Goal: Task Accomplishment & Management: Manage account settings

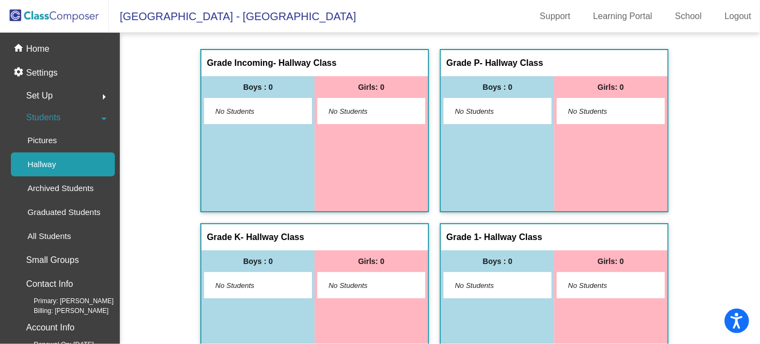
scroll to position [346, 0]
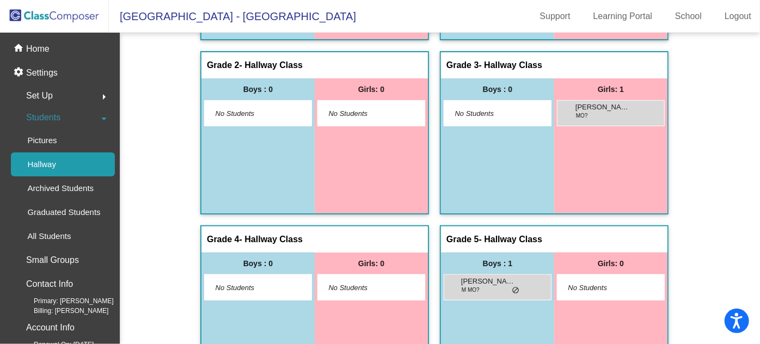
click at [40, 20] on img at bounding box center [54, 16] width 109 height 32
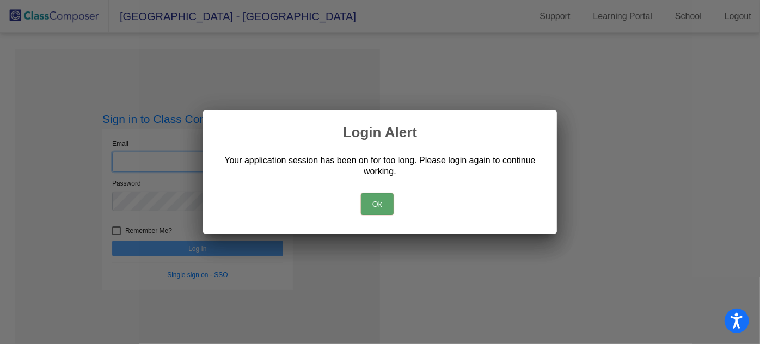
type input "[DOMAIN_NAME][EMAIL_ADDRESS][DOMAIN_NAME]"
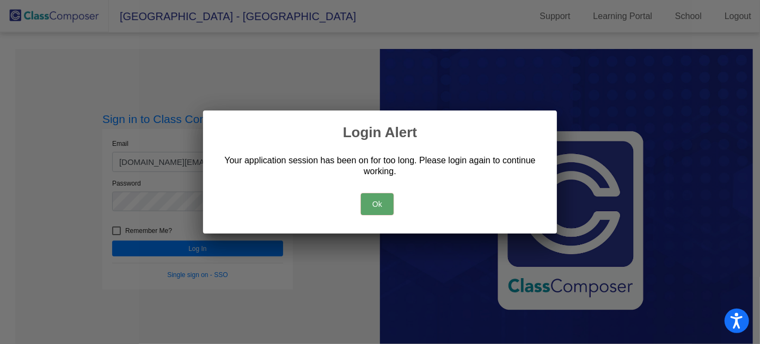
click at [377, 202] on button "Ok" at bounding box center [377, 204] width 33 height 22
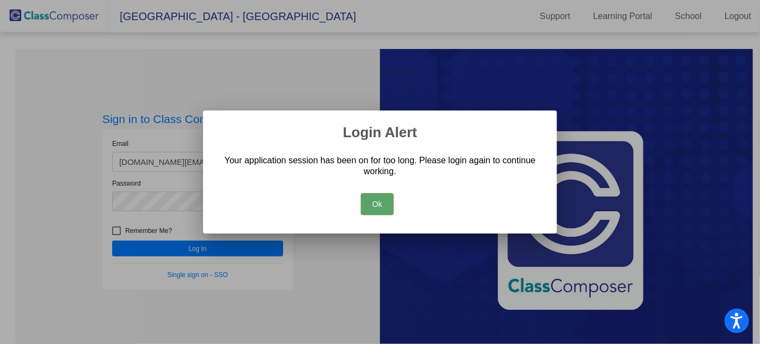
click at [375, 206] on button "Ok" at bounding box center [377, 204] width 33 height 22
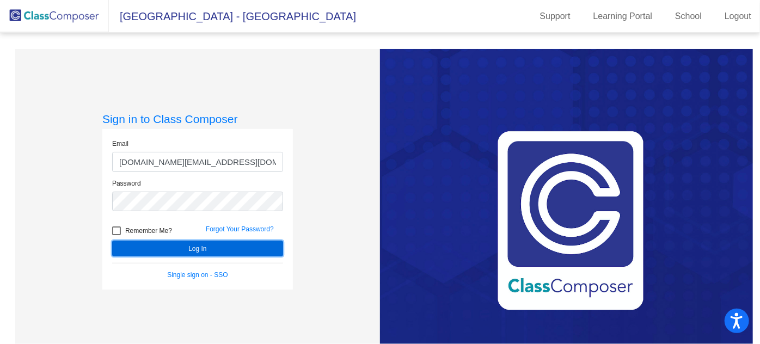
click at [239, 250] on button "Log In" at bounding box center [197, 249] width 171 height 16
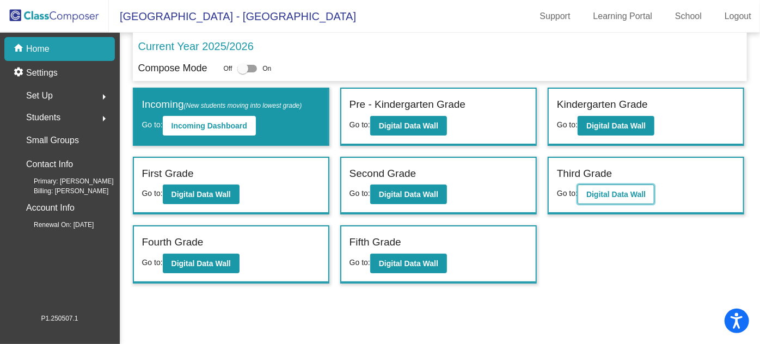
click at [612, 190] on b "Digital Data Wall" at bounding box center [616, 194] width 59 height 9
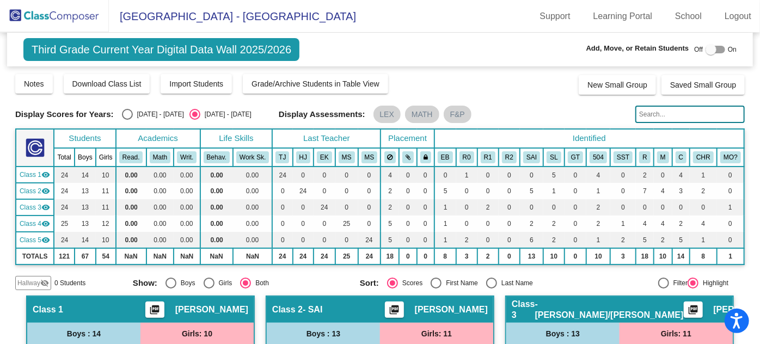
click at [128, 114] on div "Select an option" at bounding box center [127, 114] width 11 height 11
click at [127, 120] on input "[DATE] - [DATE]" at bounding box center [127, 120] width 1 height 1
radio input "true"
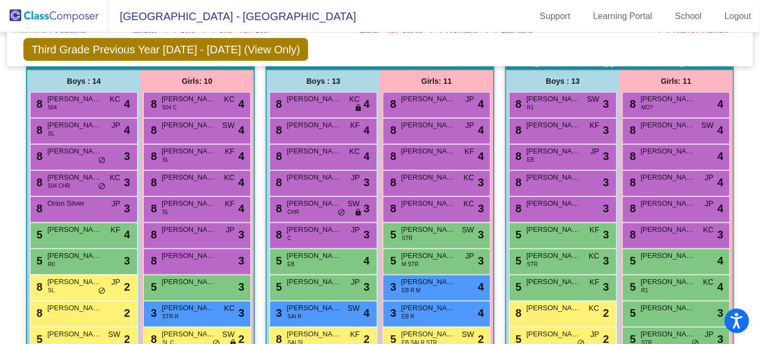
scroll to position [297, 0]
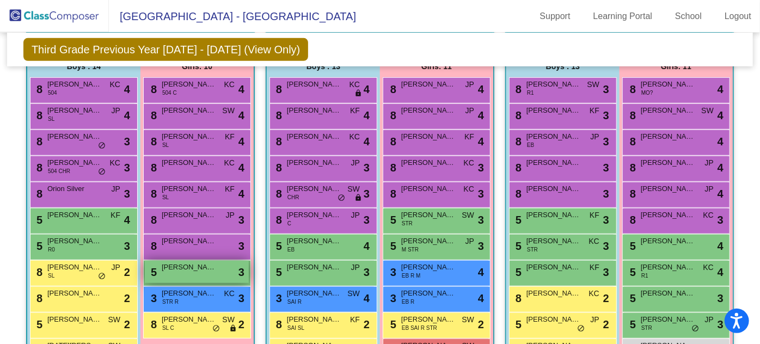
click at [216, 262] on span "[PERSON_NAME]" at bounding box center [189, 267] width 54 height 11
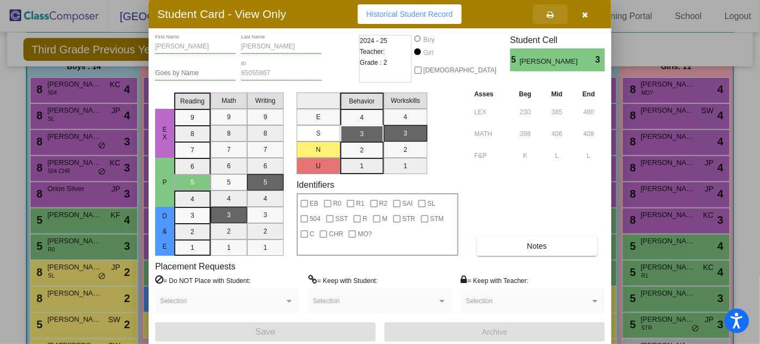
click at [550, 11] on icon at bounding box center [550, 15] width 7 height 8
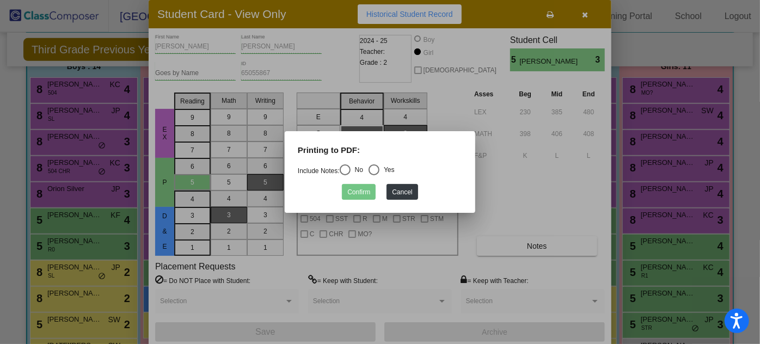
click at [351, 168] on div "Select an option" at bounding box center [345, 169] width 11 height 11
click at [345, 175] on input "No" at bounding box center [345, 175] width 1 height 1
radio input "true"
click at [355, 191] on button "Confirm" at bounding box center [359, 192] width 34 height 16
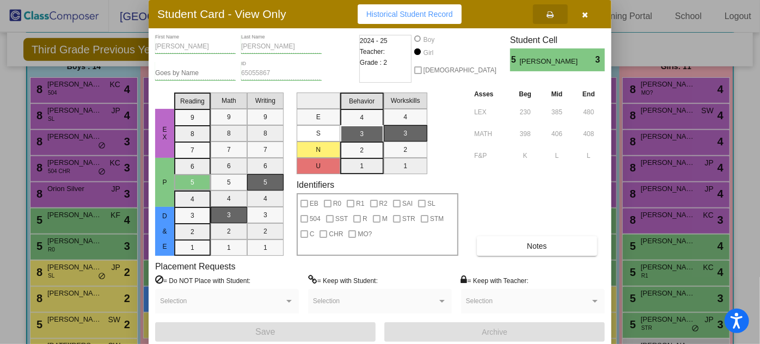
click at [587, 14] on icon "button" at bounding box center [586, 15] width 6 height 8
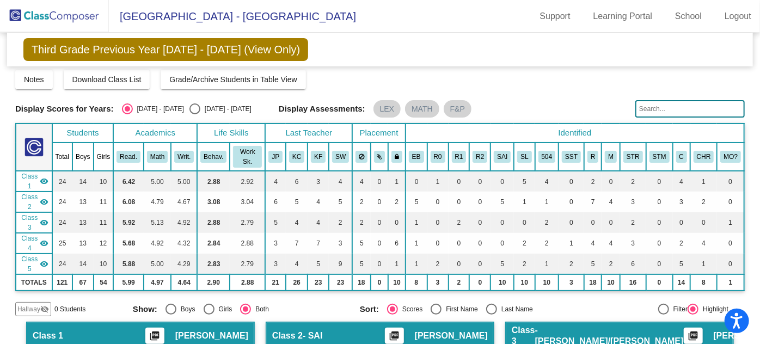
scroll to position [0, 0]
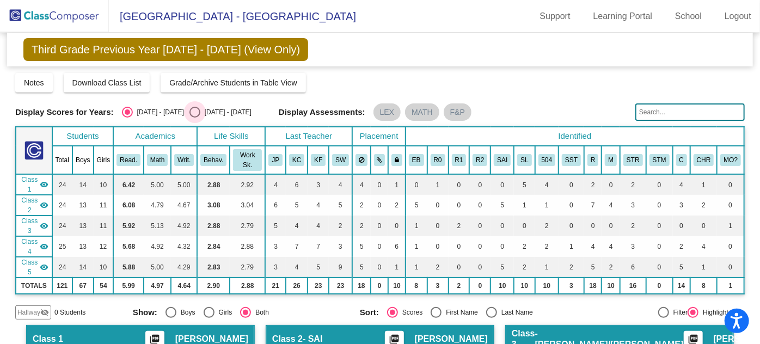
click at [190, 113] on div "Select an option" at bounding box center [195, 112] width 11 height 11
click at [194, 118] on input "[DATE] - [DATE]" at bounding box center [194, 118] width 1 height 1
radio input "true"
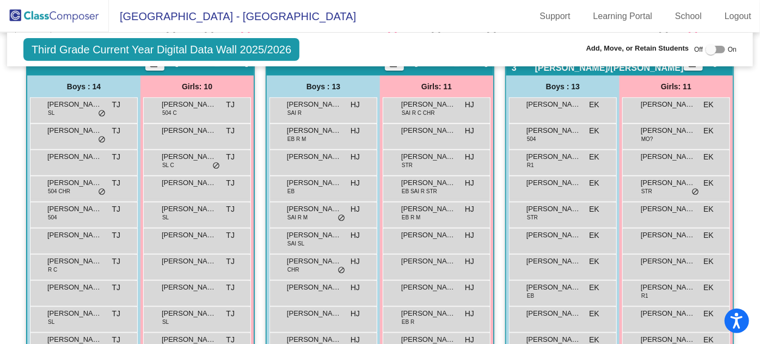
scroll to position [297, 0]
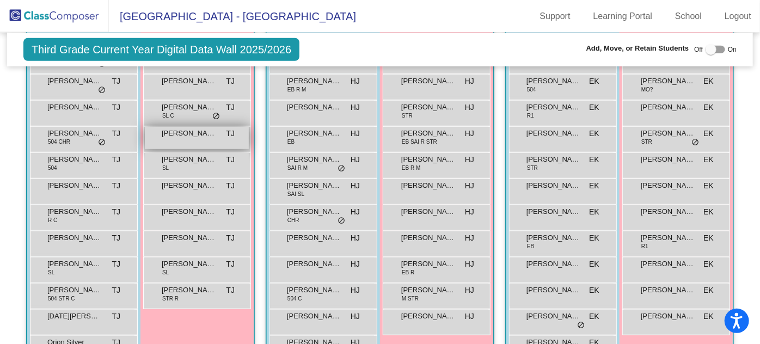
click at [216, 130] on span "[PERSON_NAME]" at bounding box center [189, 133] width 54 height 11
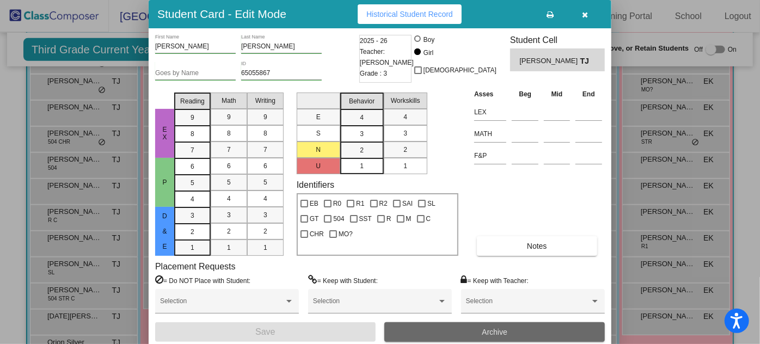
click at [490, 329] on span "Archive" at bounding box center [495, 332] width 26 height 9
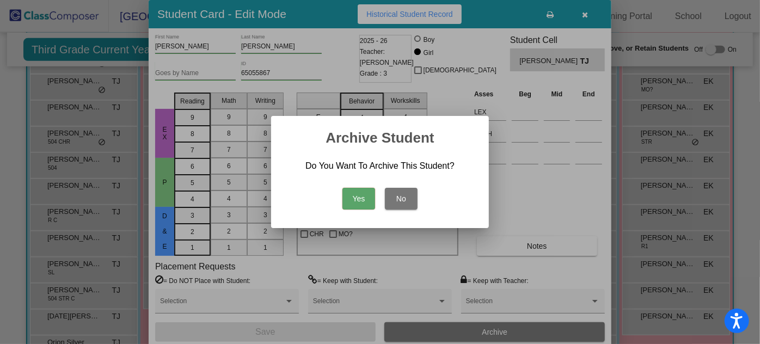
click at [355, 198] on button "Yes" at bounding box center [359, 199] width 33 height 22
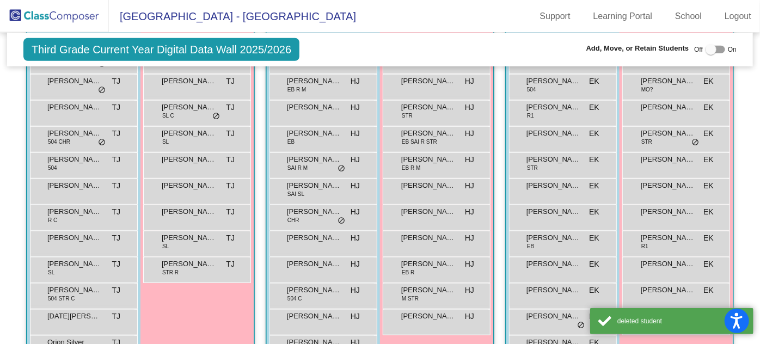
click at [56, 15] on img at bounding box center [54, 16] width 109 height 32
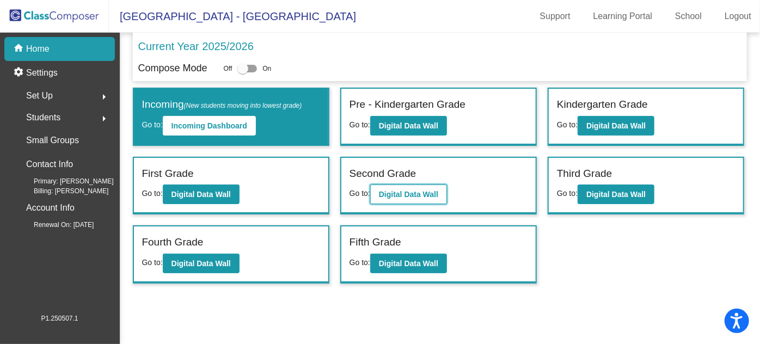
click at [406, 190] on b "Digital Data Wall" at bounding box center [408, 194] width 59 height 9
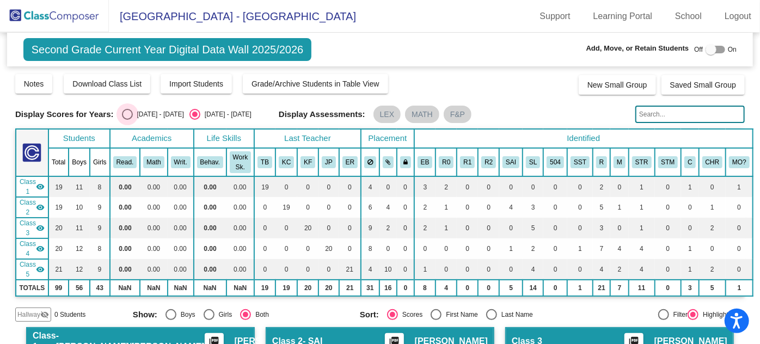
click at [127, 115] on div "Select an option" at bounding box center [127, 114] width 11 height 11
click at [127, 120] on input "[DATE] - [DATE]" at bounding box center [127, 120] width 1 height 1
radio input "true"
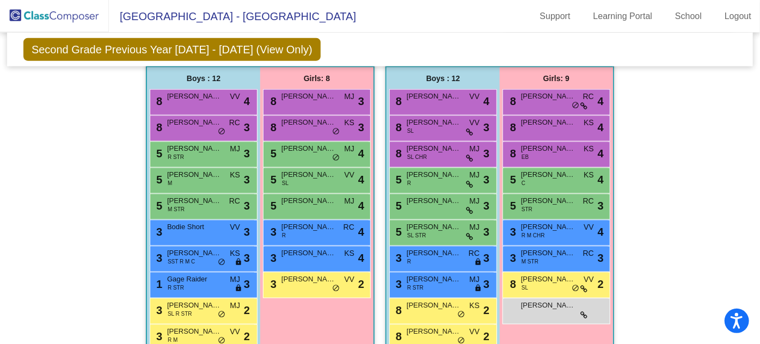
scroll to position [643, 0]
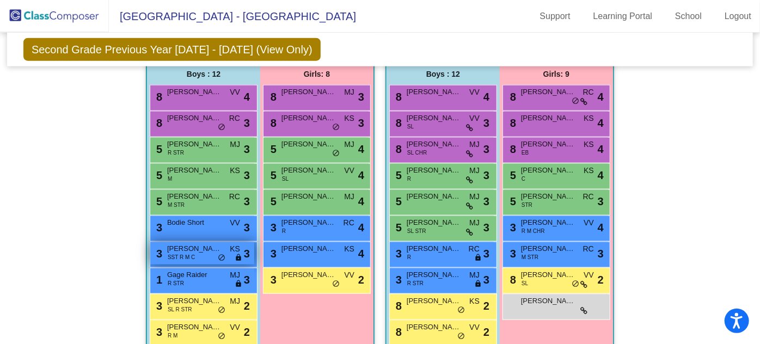
click at [195, 253] on span "SST R M C" at bounding box center [181, 257] width 27 height 8
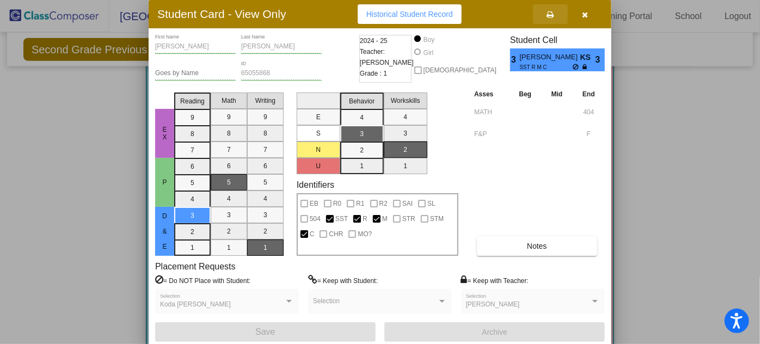
click at [547, 15] on icon at bounding box center [550, 15] width 7 height 8
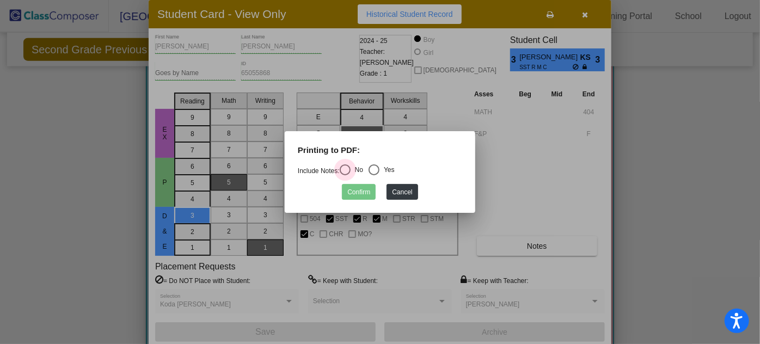
click at [347, 167] on div "Select an option" at bounding box center [345, 169] width 11 height 11
click at [345, 175] on input "No" at bounding box center [345, 175] width 1 height 1
radio input "true"
click at [356, 191] on button "Confirm" at bounding box center [359, 192] width 34 height 16
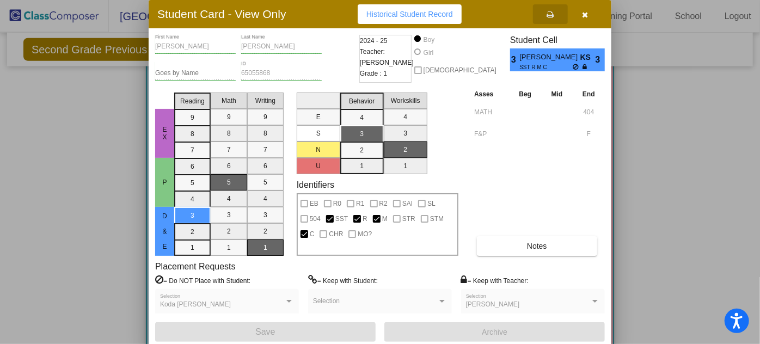
click at [584, 13] on icon "button" at bounding box center [586, 15] width 6 height 8
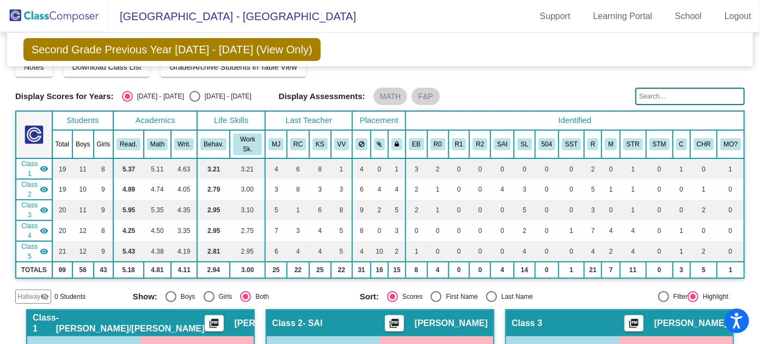
scroll to position [0, 0]
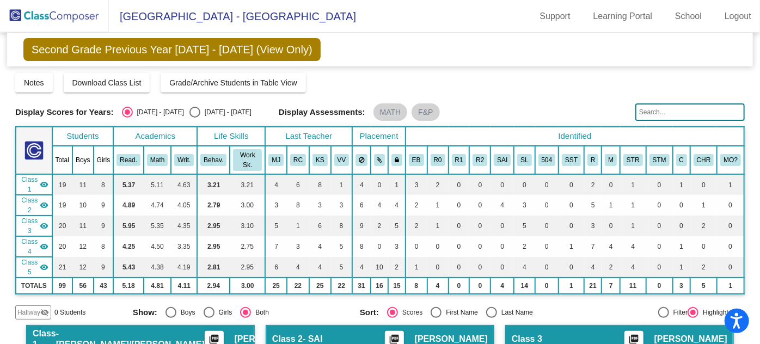
click at [190, 111] on div "Select an option" at bounding box center [195, 112] width 11 height 11
click at [194, 118] on input "[DATE] - [DATE]" at bounding box center [194, 118] width 1 height 1
radio input "true"
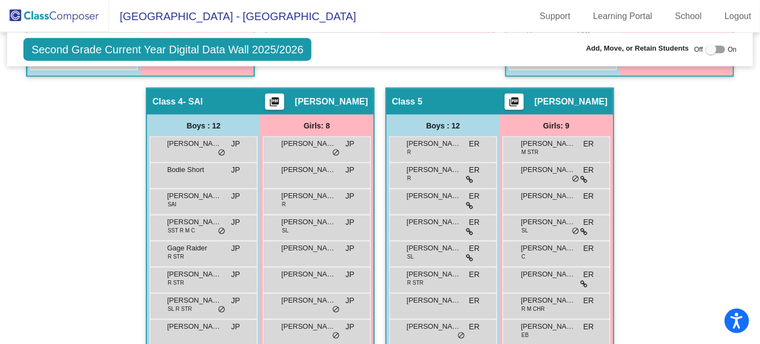
scroll to position [643, 0]
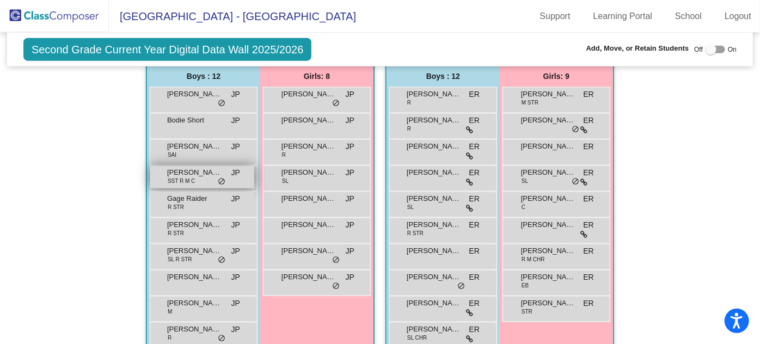
click at [254, 174] on div "[PERSON_NAME] SST R M C JP lock do_not_disturb_alt" at bounding box center [202, 177] width 104 height 22
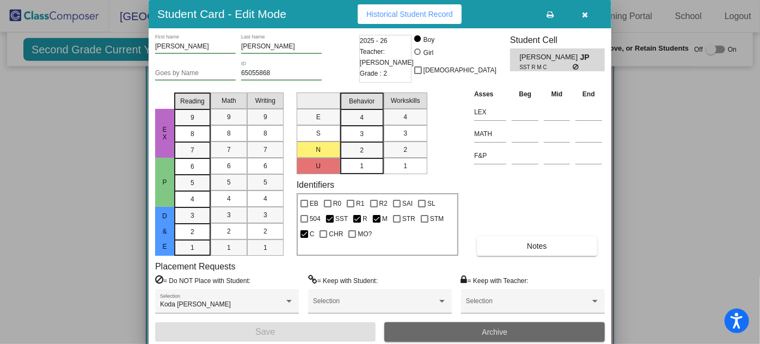
click at [485, 331] on span "Archive" at bounding box center [495, 332] width 26 height 9
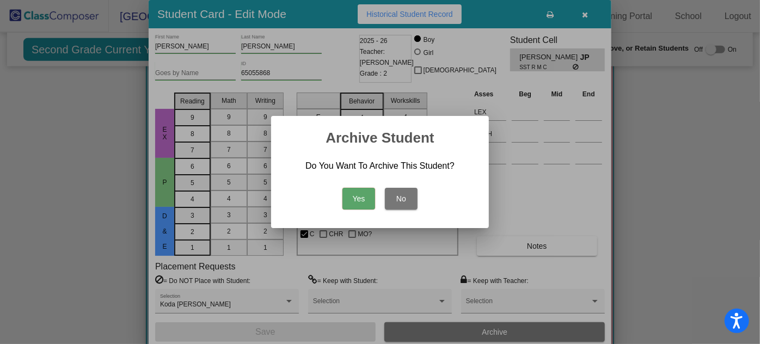
click at [364, 199] on button "Yes" at bounding box center [359, 199] width 33 height 22
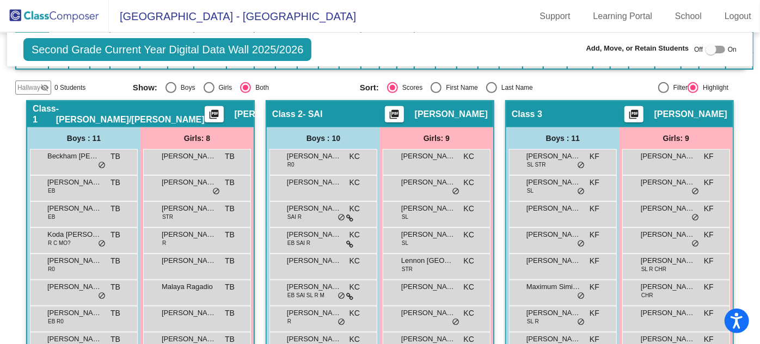
scroll to position [297, 0]
